Goal: Find specific page/section: Find specific page/section

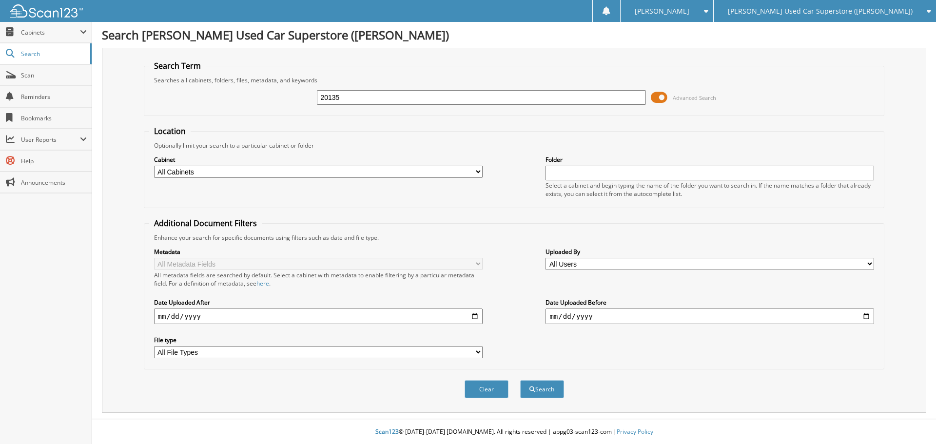
type input "20135"
click at [520, 380] on button "Search" at bounding box center [542, 389] width 44 height 18
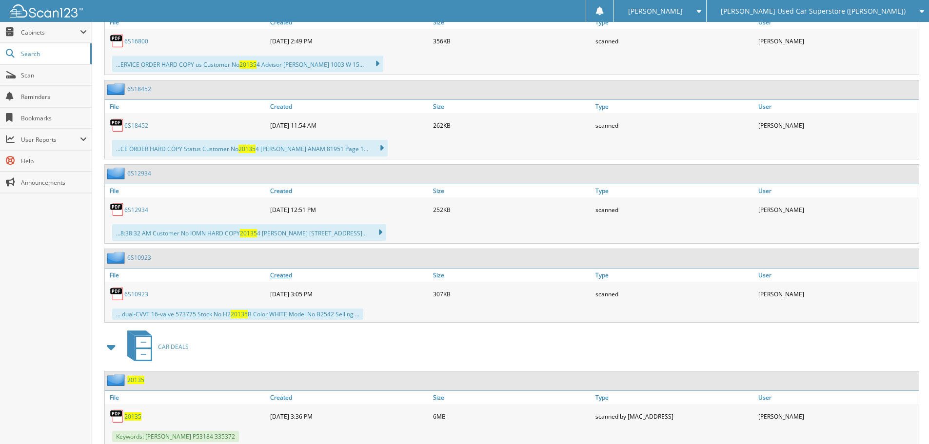
scroll to position [952, 0]
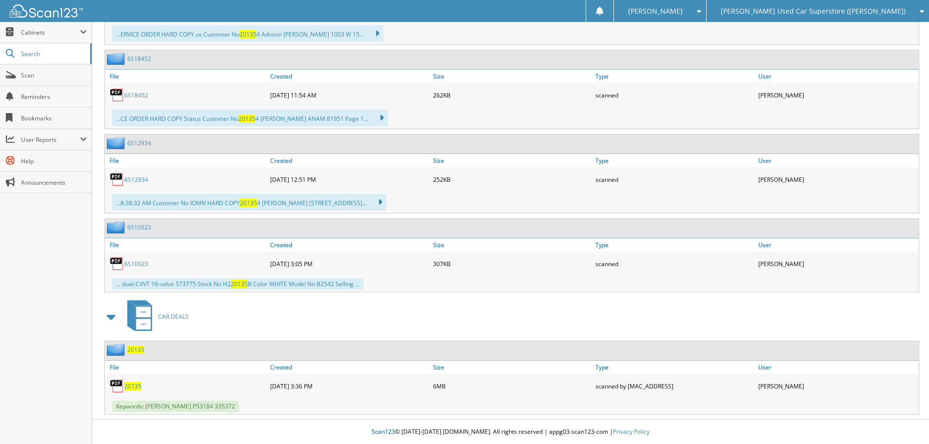
click at [132, 388] on span "20135" at bounding box center [132, 386] width 17 height 8
click at [31, 58] on link "Search" at bounding box center [46, 53] width 92 height 21
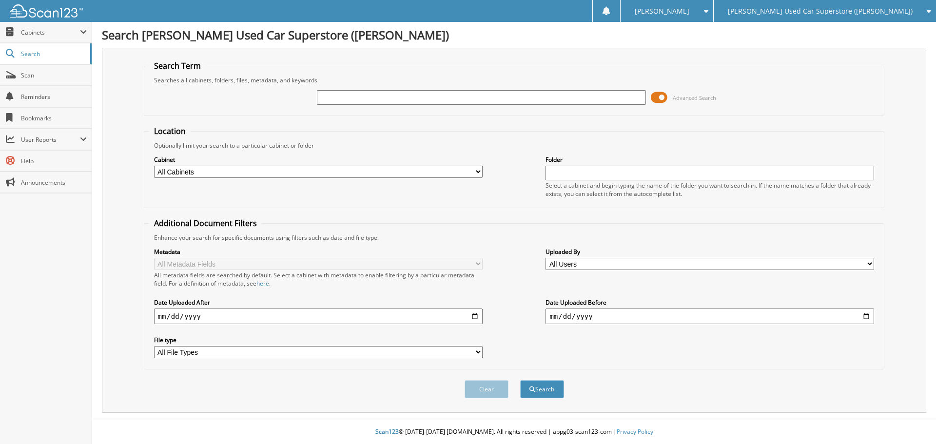
click at [360, 95] on input "text" at bounding box center [481, 97] width 329 height 15
type input "20269"
click at [520, 380] on button "Search" at bounding box center [542, 389] width 44 height 18
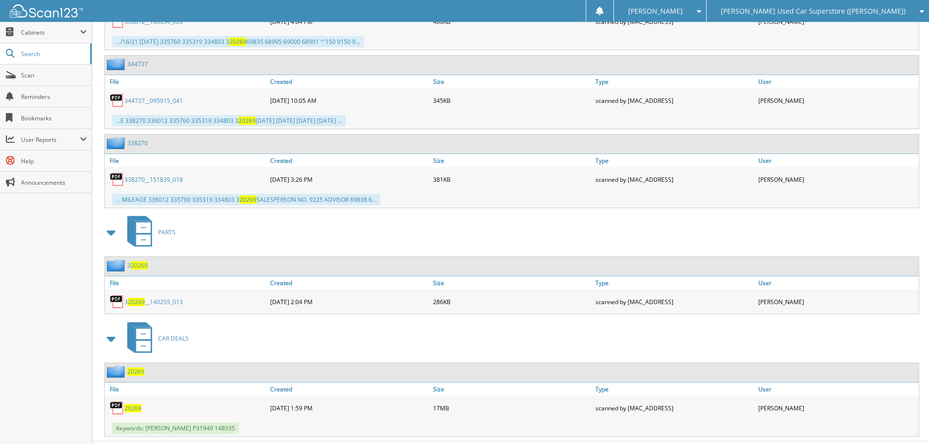
scroll to position [858, 0]
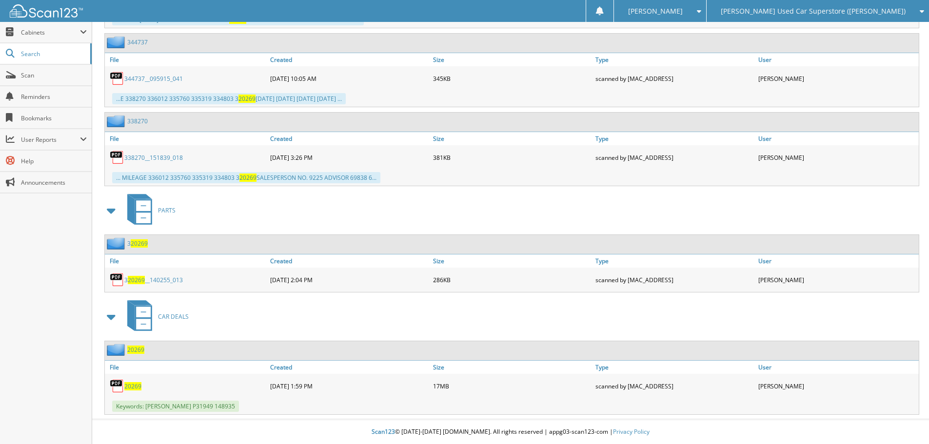
click at [132, 387] on span "20269" at bounding box center [132, 386] width 17 height 8
